Goal: Information Seeking & Learning: Learn about a topic

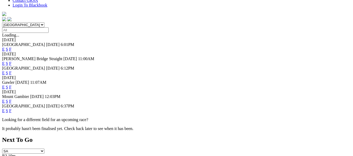
scroll to position [158, 0]
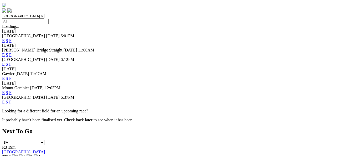
click at [12, 100] on link "F" at bounding box center [10, 102] width 2 height 4
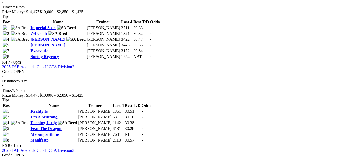
scroll to position [473, 0]
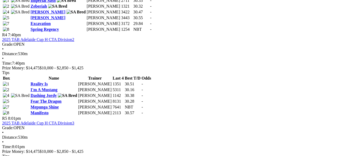
scroll to position [499, 0]
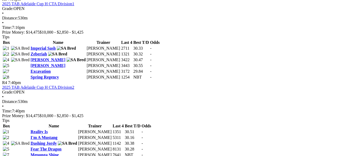
scroll to position [473, 0]
